Goal: Task Accomplishment & Management: Manage account settings

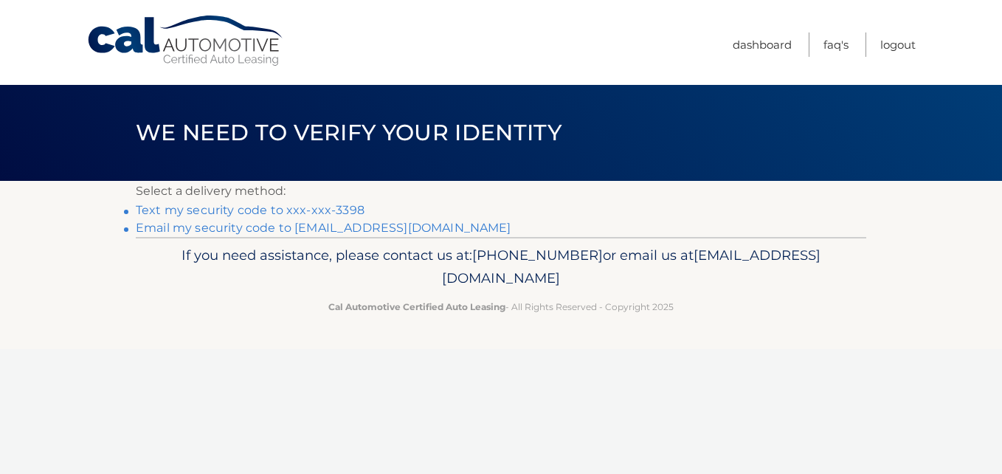
click at [300, 213] on link "Text my security code to xxx-xxx-3398" at bounding box center [250, 210] width 229 height 14
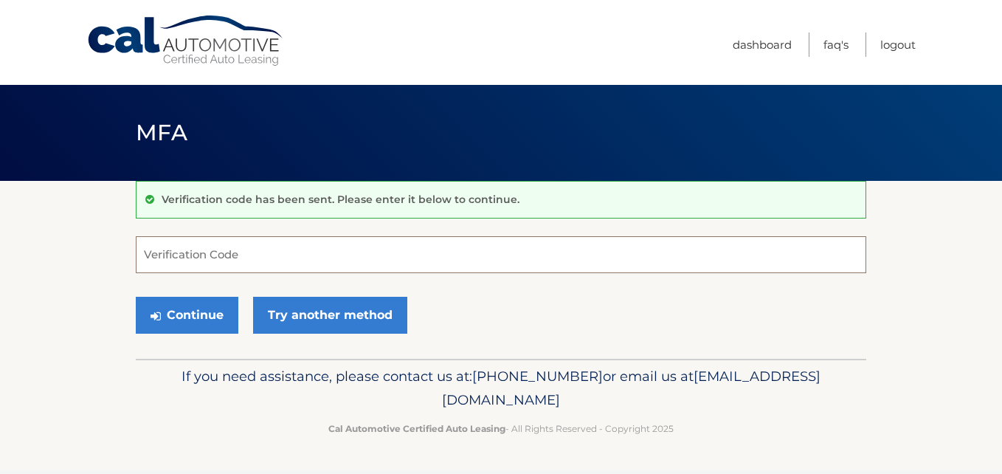
click at [248, 244] on input "Verification Code" at bounding box center [501, 254] width 730 height 37
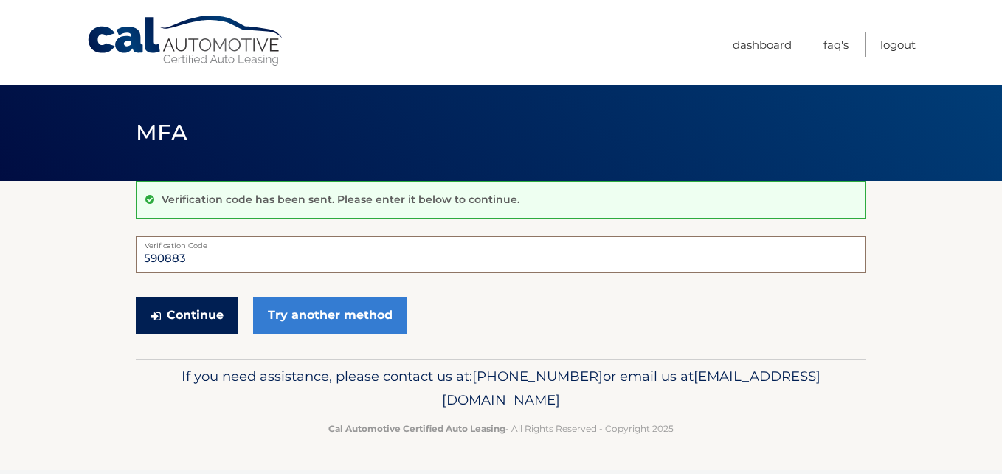
type input "590883"
click at [194, 315] on button "Continue" at bounding box center [187, 315] width 103 height 37
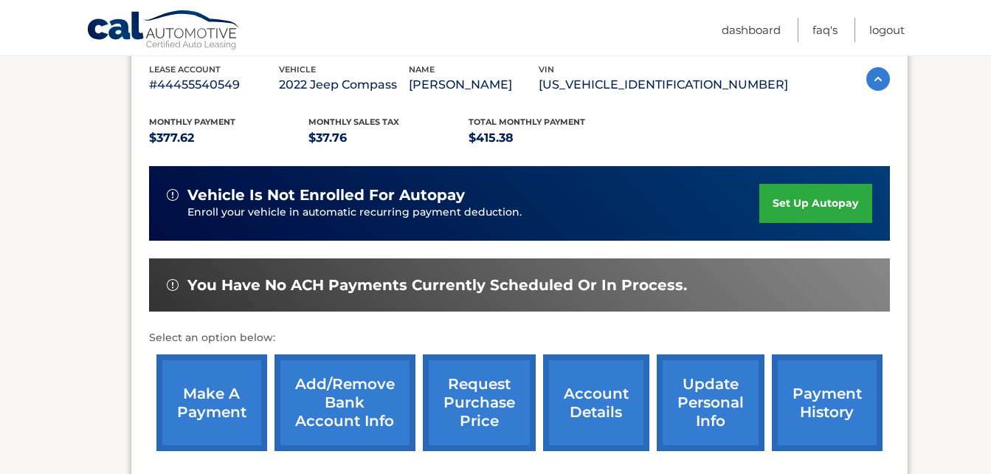
scroll to position [347, 0]
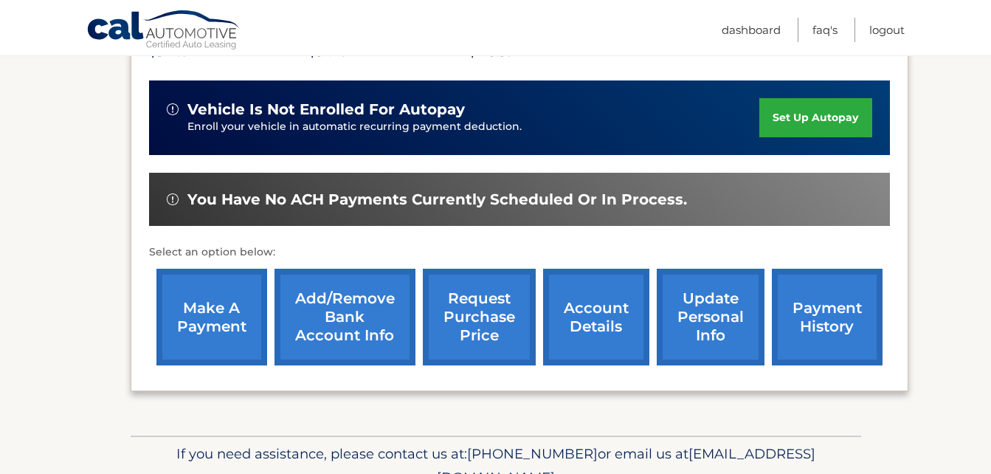
click at [609, 323] on link "account details" at bounding box center [596, 317] width 106 height 97
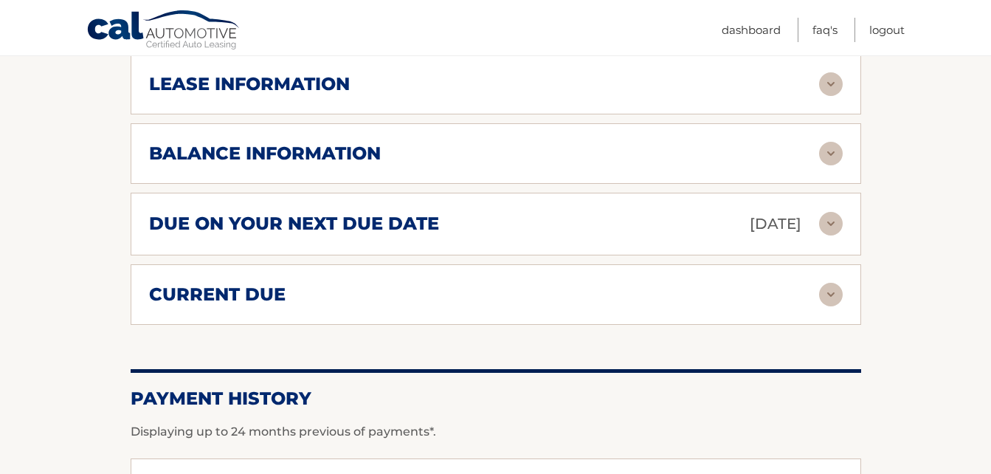
scroll to position [885, 0]
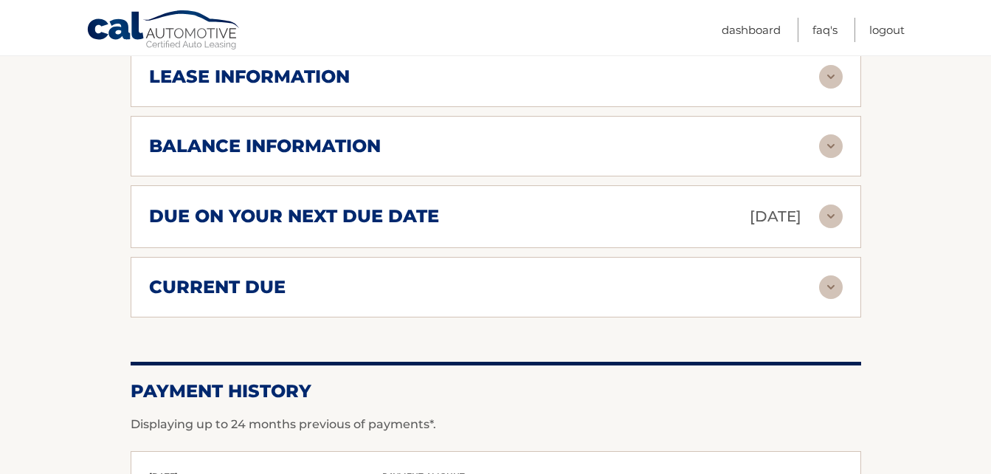
click at [831, 204] on img at bounding box center [831, 216] width 24 height 24
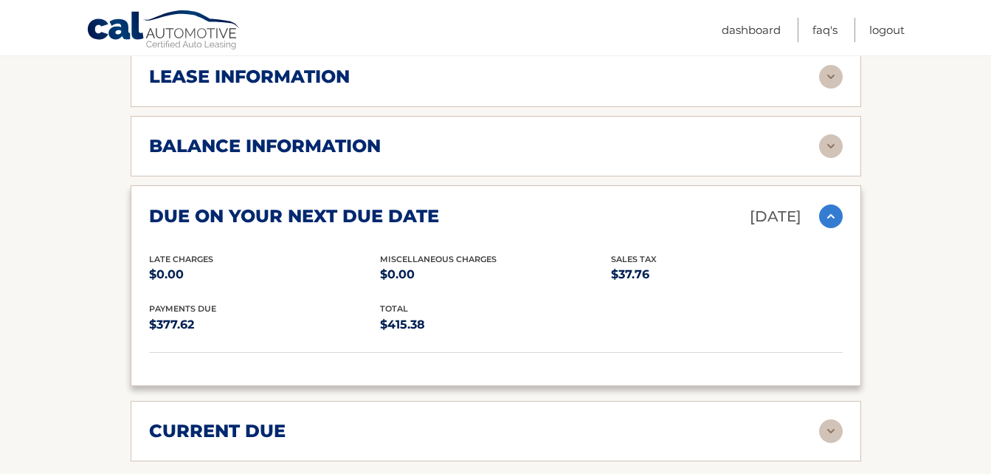
click at [831, 204] on img at bounding box center [831, 216] width 24 height 24
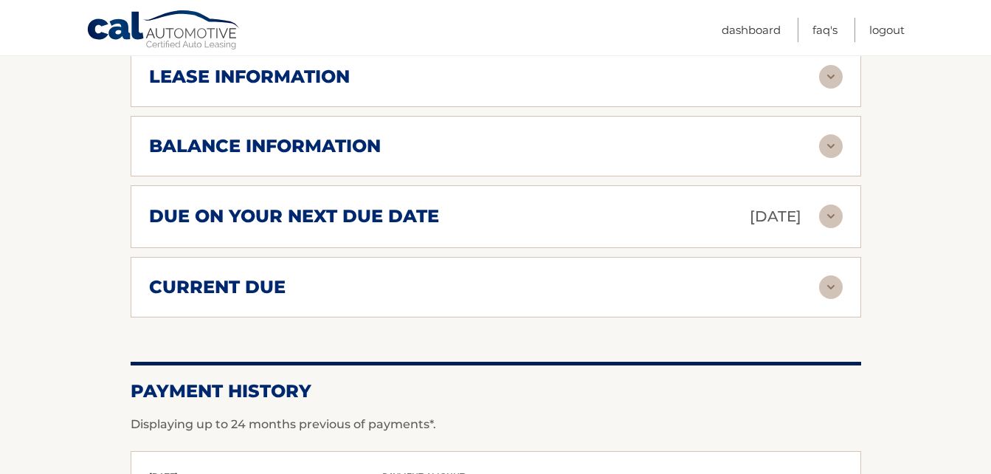
click at [832, 285] on div "current due Late Charges $0.00 Miscelleneous Charges* $0.00 Sales Tax $0.00 pay…" at bounding box center [496, 287] width 730 height 60
click at [834, 275] on img at bounding box center [831, 287] width 24 height 24
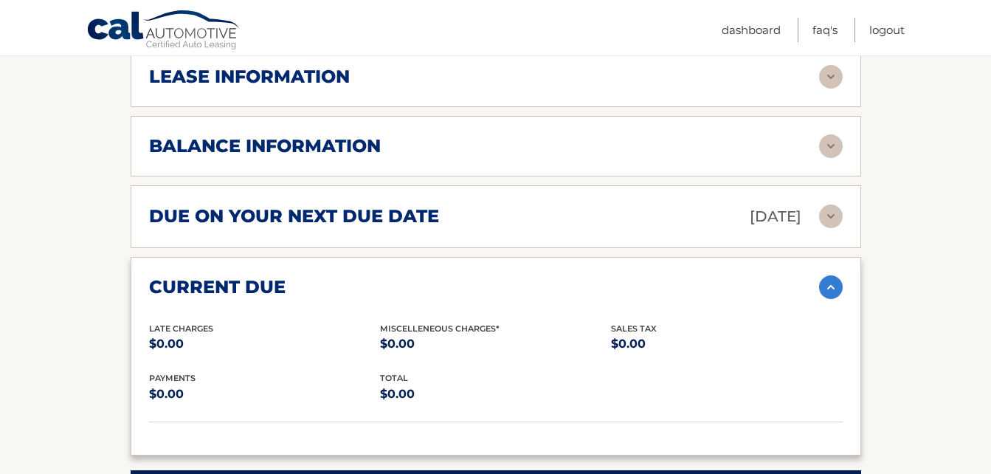
click at [834, 275] on img at bounding box center [831, 287] width 24 height 24
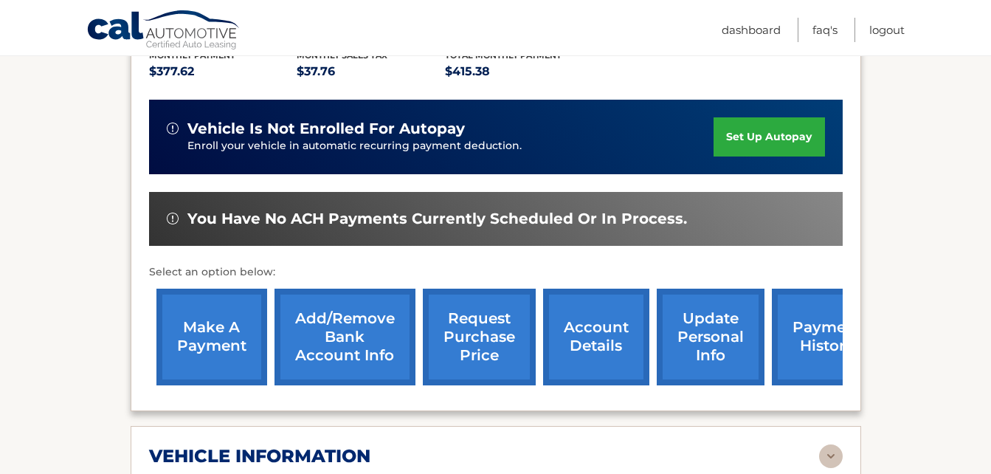
scroll to position [369, 0]
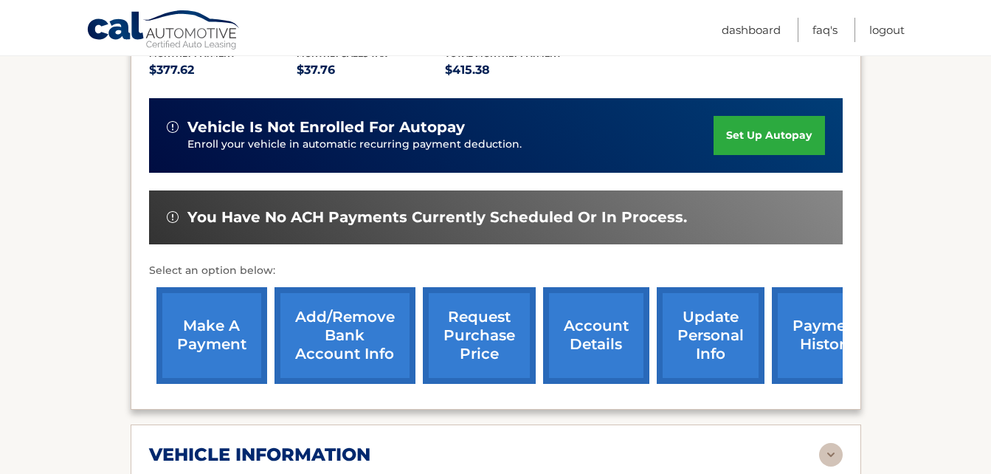
click at [470, 293] on link "request purchase price" at bounding box center [479, 335] width 113 height 97
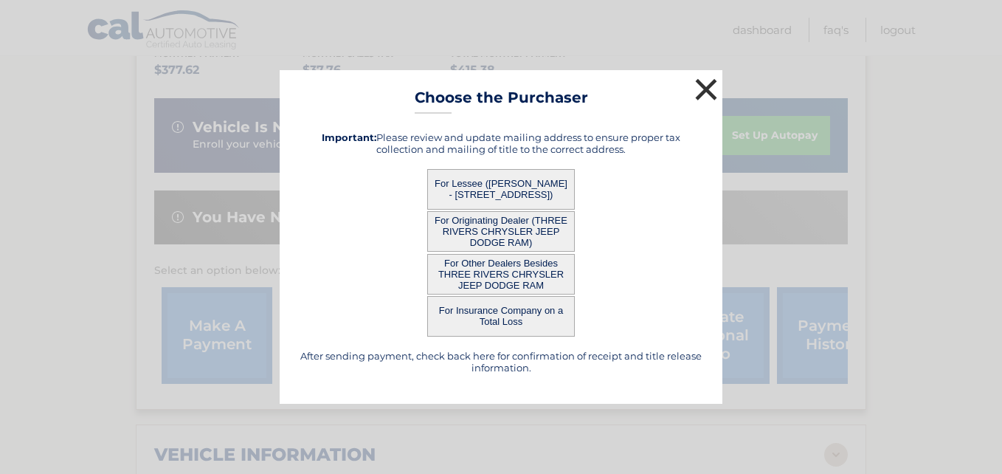
click at [706, 89] on button "×" at bounding box center [706, 90] width 30 height 30
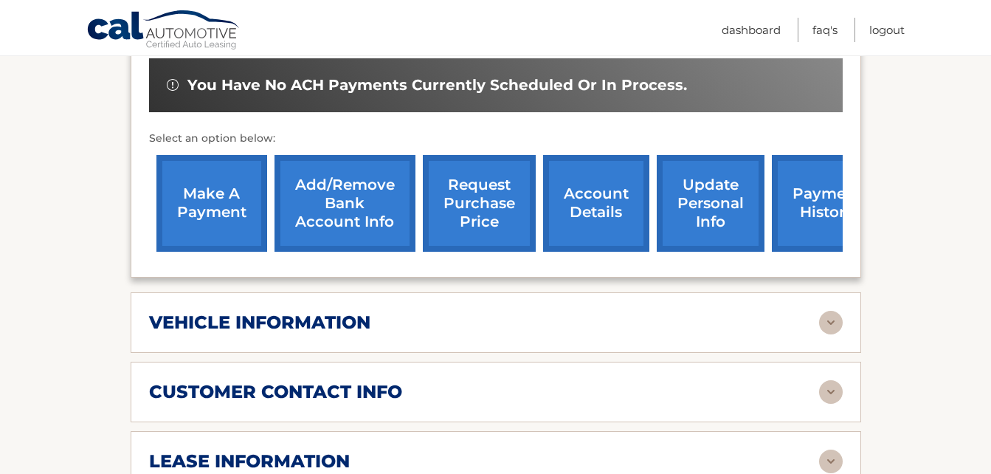
scroll to position [516, 0]
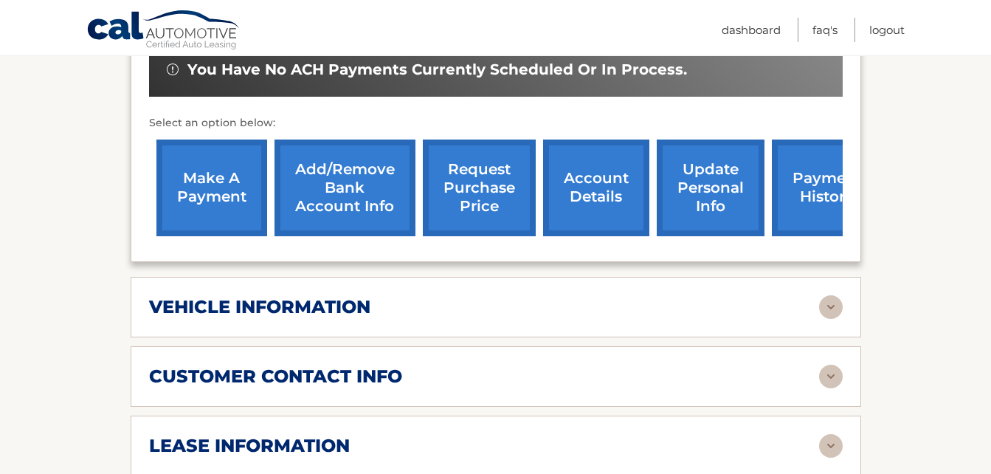
click at [830, 295] on img at bounding box center [831, 307] width 24 height 24
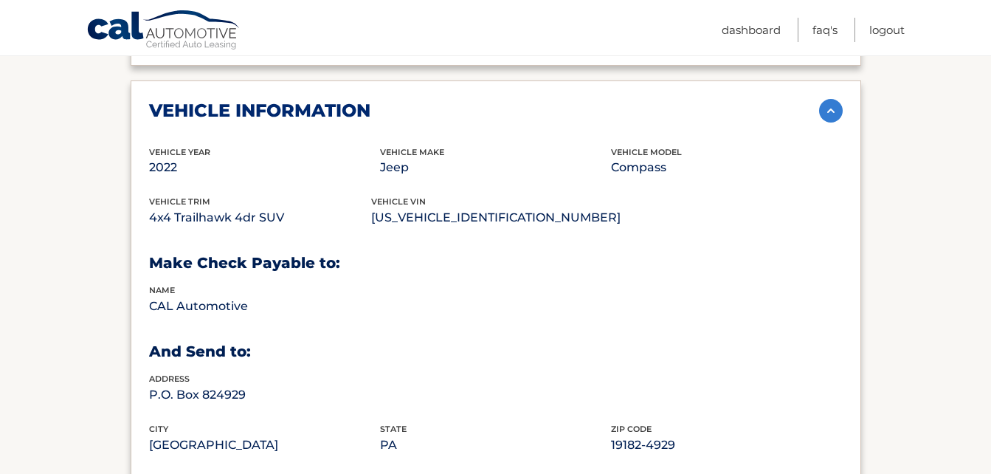
scroll to position [738, 0]
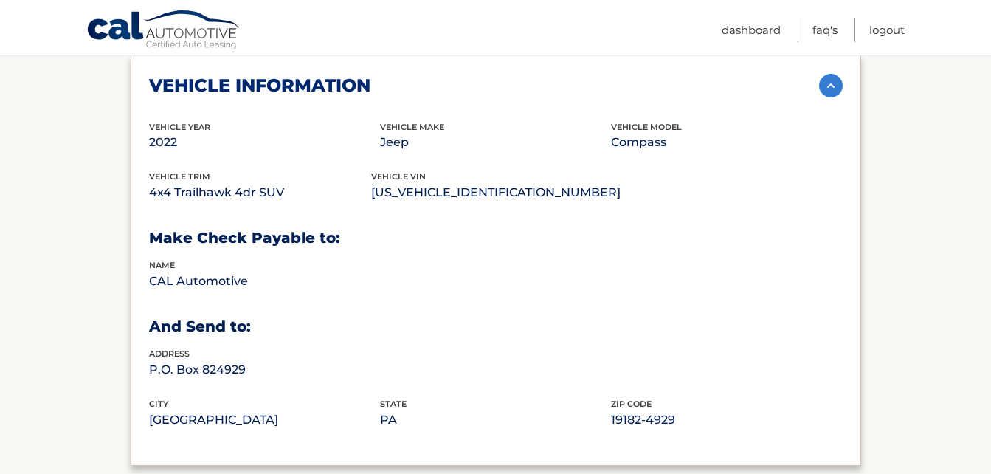
click at [831, 74] on img at bounding box center [831, 86] width 24 height 24
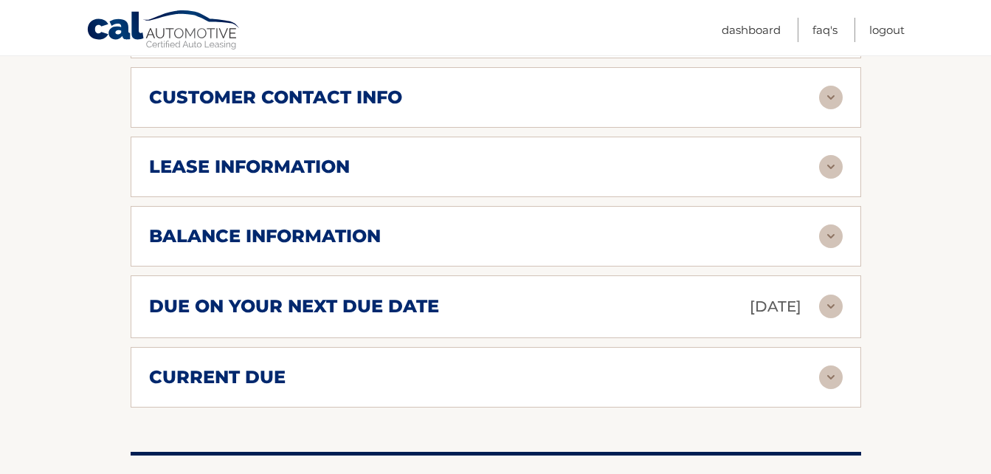
scroll to position [811, 0]
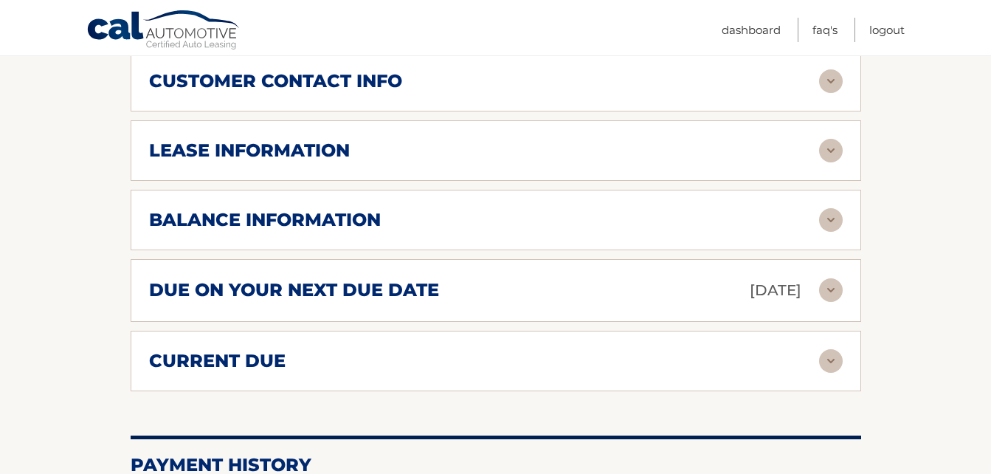
click at [830, 208] on img at bounding box center [831, 220] width 24 height 24
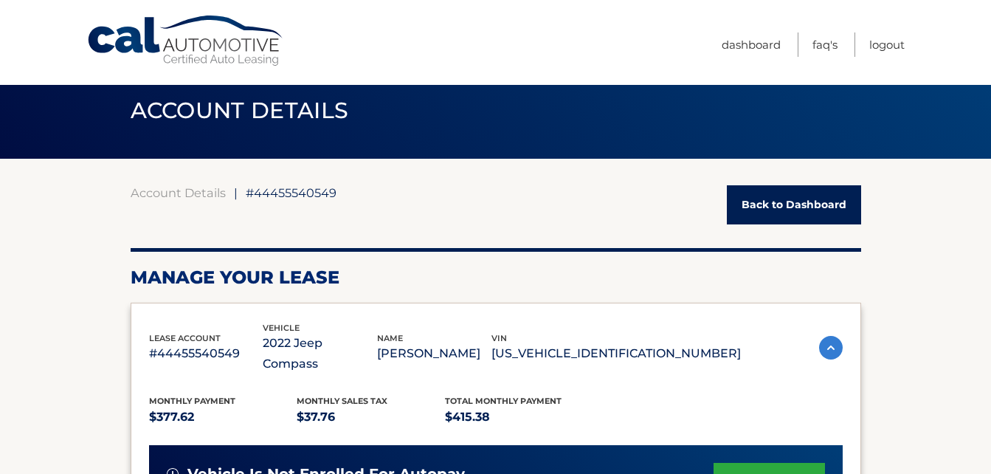
scroll to position [0, 0]
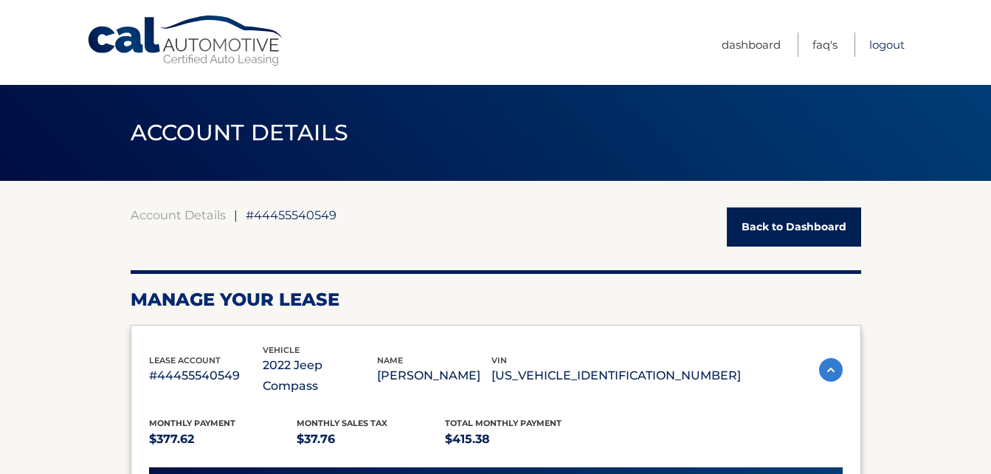
click at [882, 52] on link "Logout" at bounding box center [886, 44] width 35 height 24
